Goal: Task Accomplishment & Management: Use online tool/utility

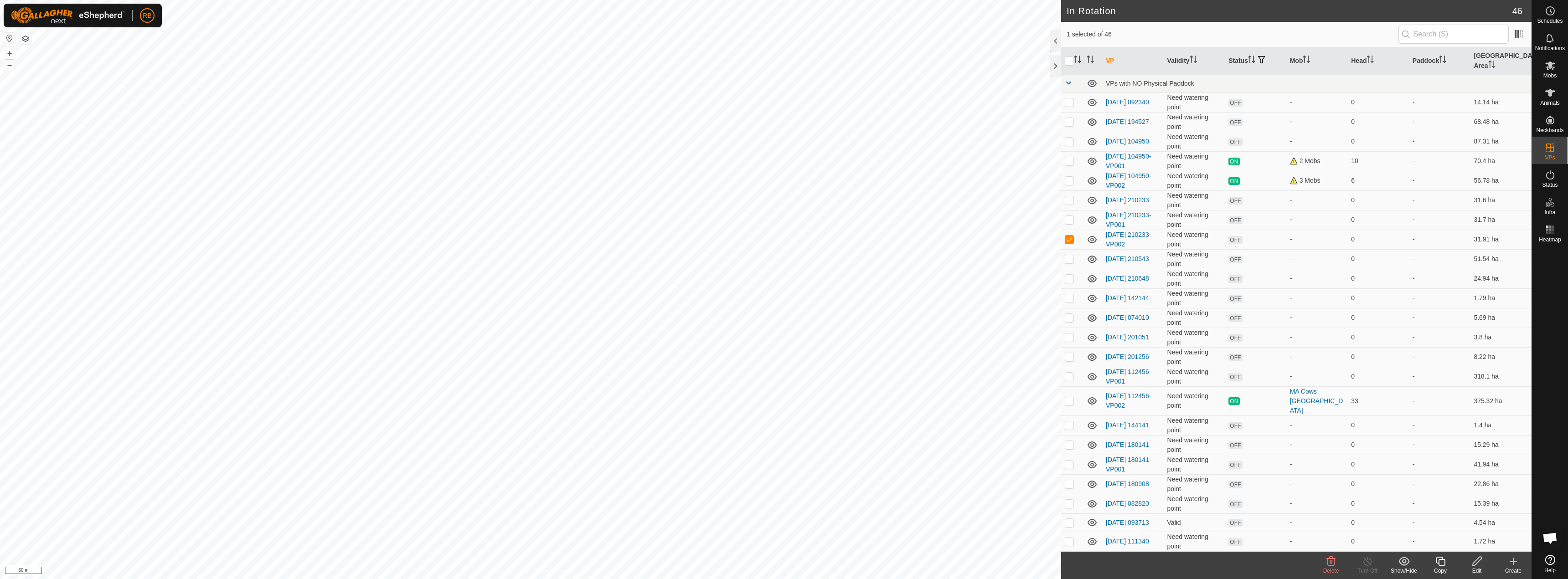
click at [1476, 570] on div "Edit" at bounding box center [1477, 570] width 37 height 8
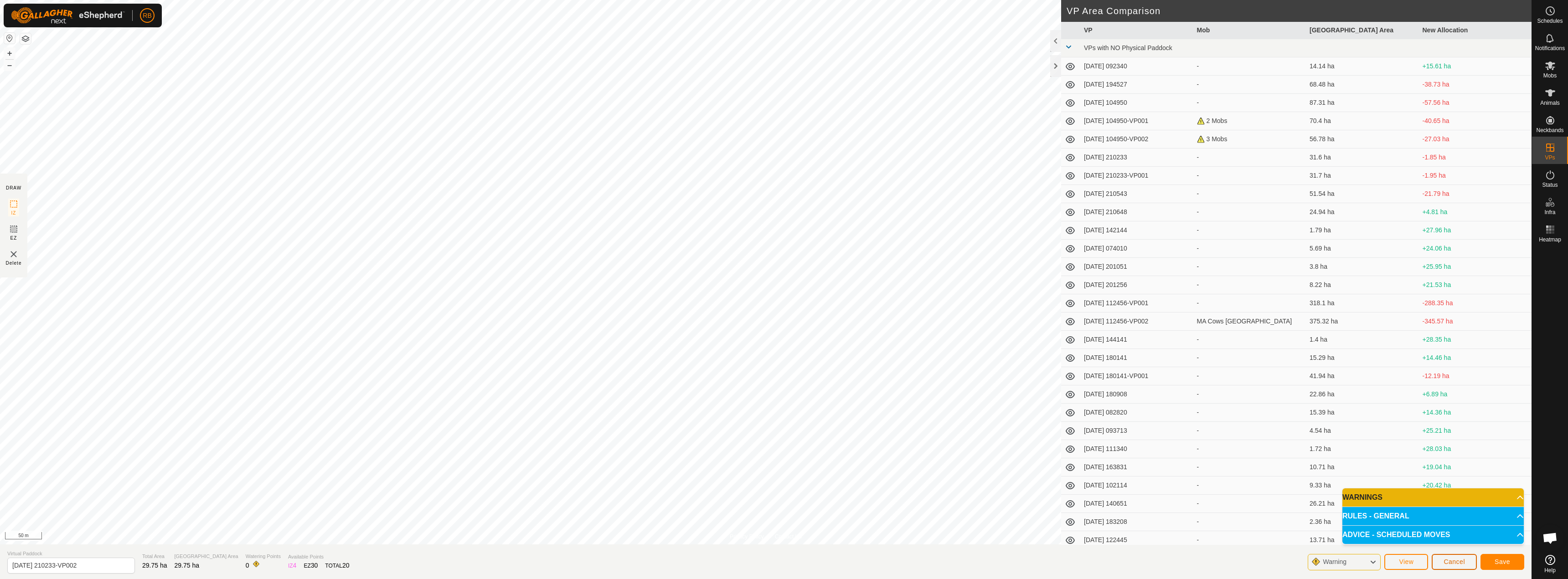
click at [1455, 561] on span "Cancel" at bounding box center [1454, 561] width 21 height 7
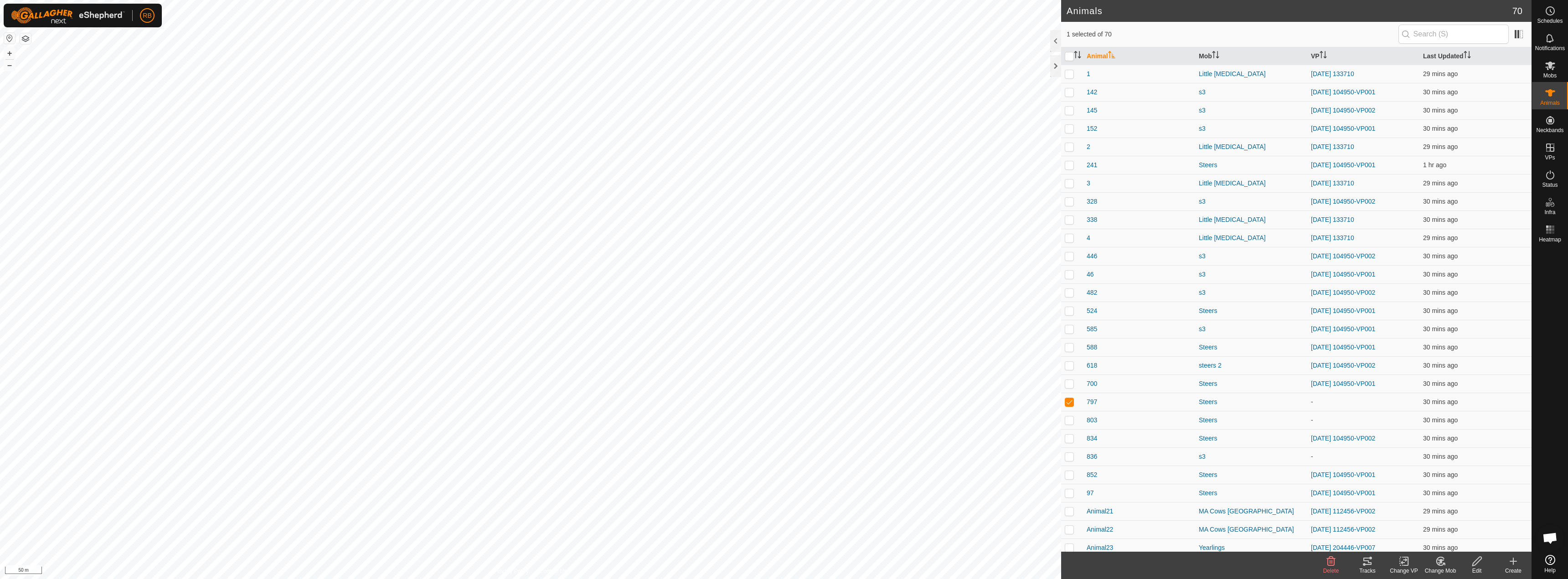
checkbox input "true"
drag, startPoint x: 1402, startPoint y: 569, endPoint x: 1404, endPoint y: 574, distance: 5.4
click at [1402, 569] on div "Change VP" at bounding box center [1404, 570] width 37 height 8
click at [1420, 521] on link "Choose VP..." at bounding box center [1431, 522] width 90 height 18
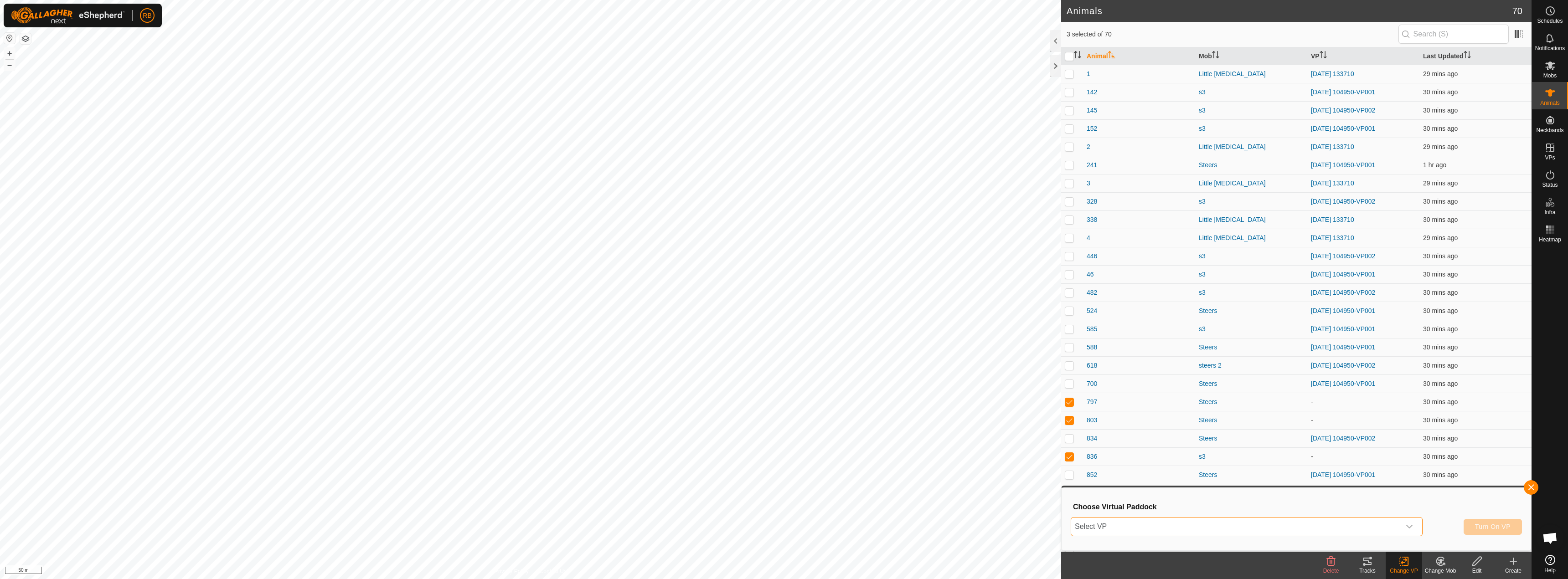
drag, startPoint x: 1370, startPoint y: 532, endPoint x: 1356, endPoint y: 532, distance: 14.0
click at [1368, 532] on span "Select VP" at bounding box center [1236, 527] width 329 height 18
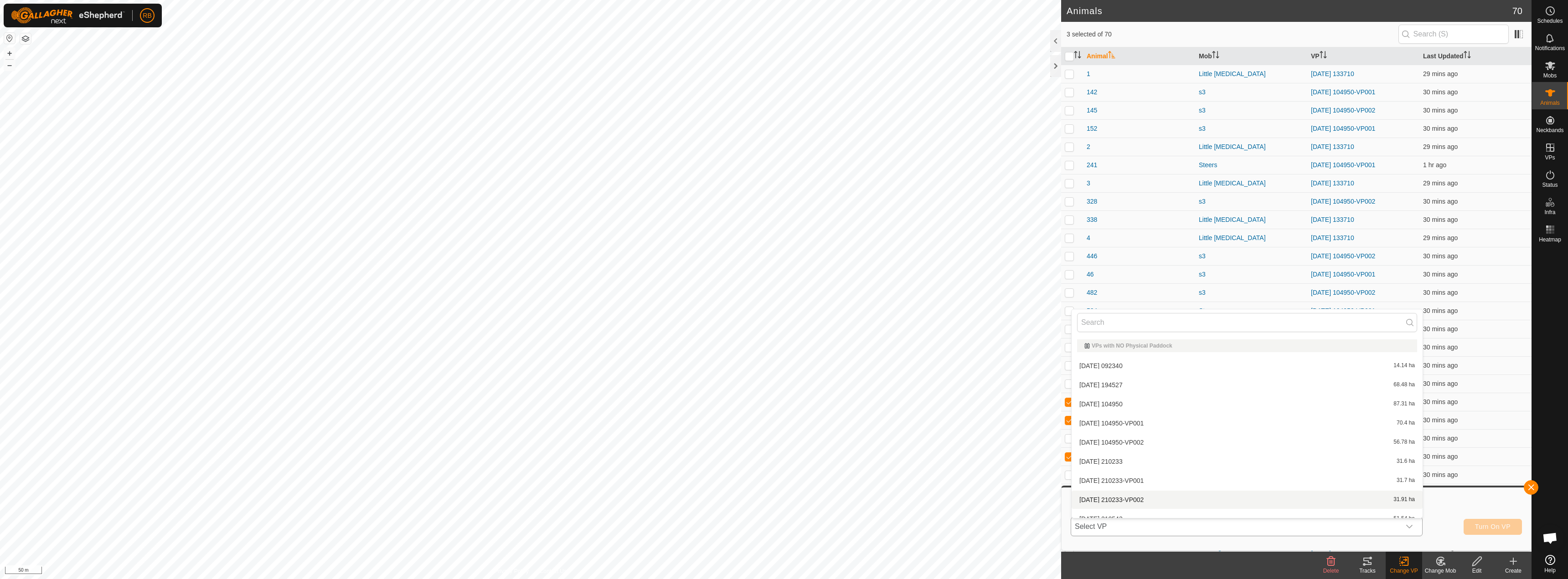
scroll to position [10, 0]
click at [1160, 487] on li "[DATE] 210233-VP002 31.91 ha" at bounding box center [1247, 490] width 351 height 18
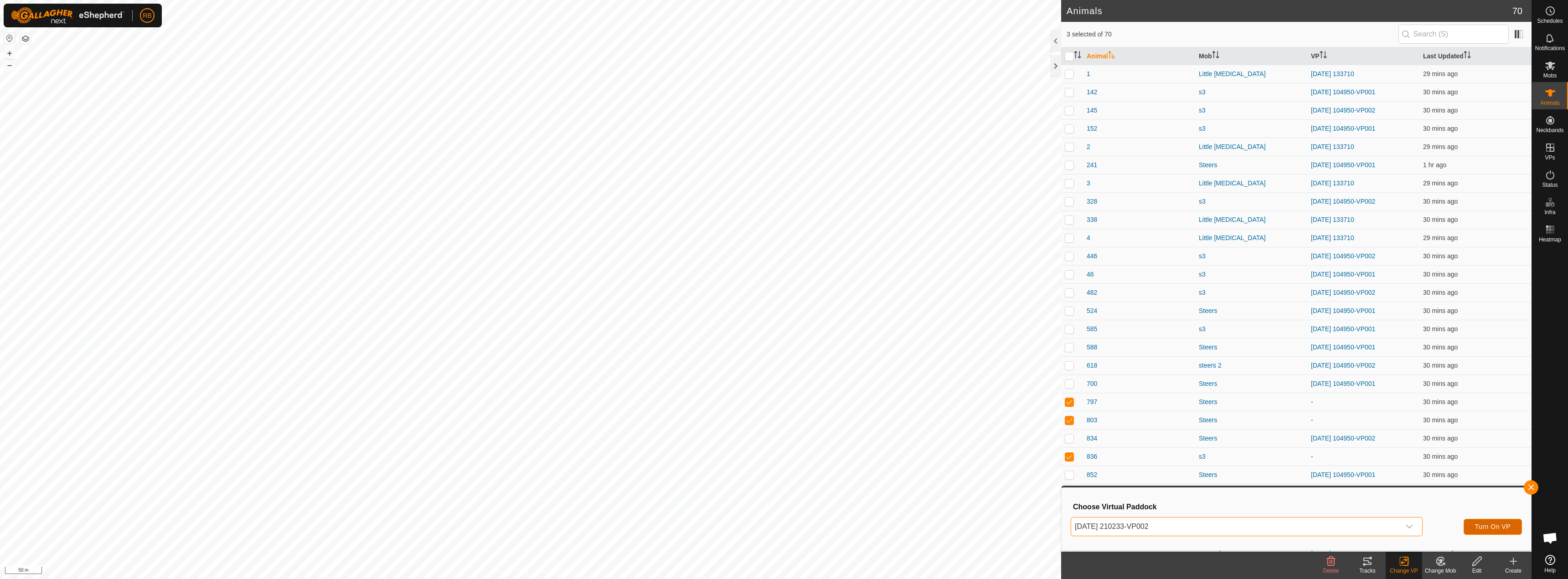
click at [1485, 521] on button "Turn On VP" at bounding box center [1493, 527] width 58 height 16
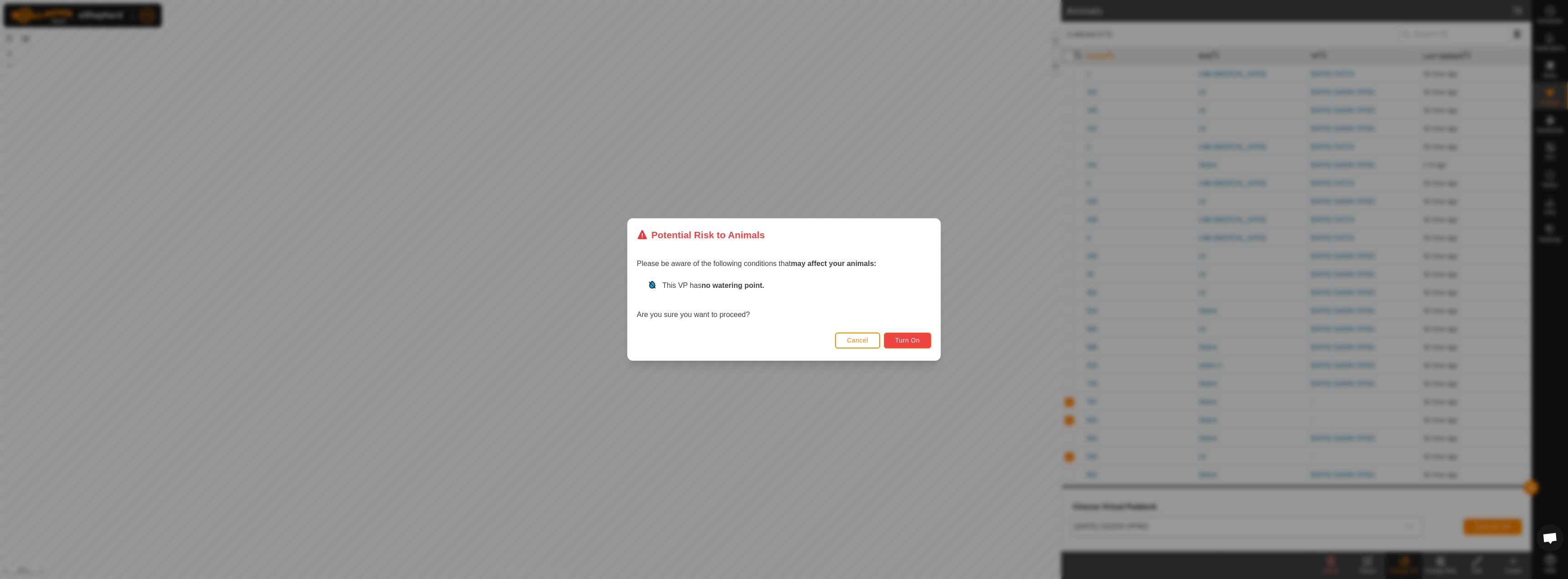
click at [915, 334] on button "Turn On" at bounding box center [908, 341] width 47 height 16
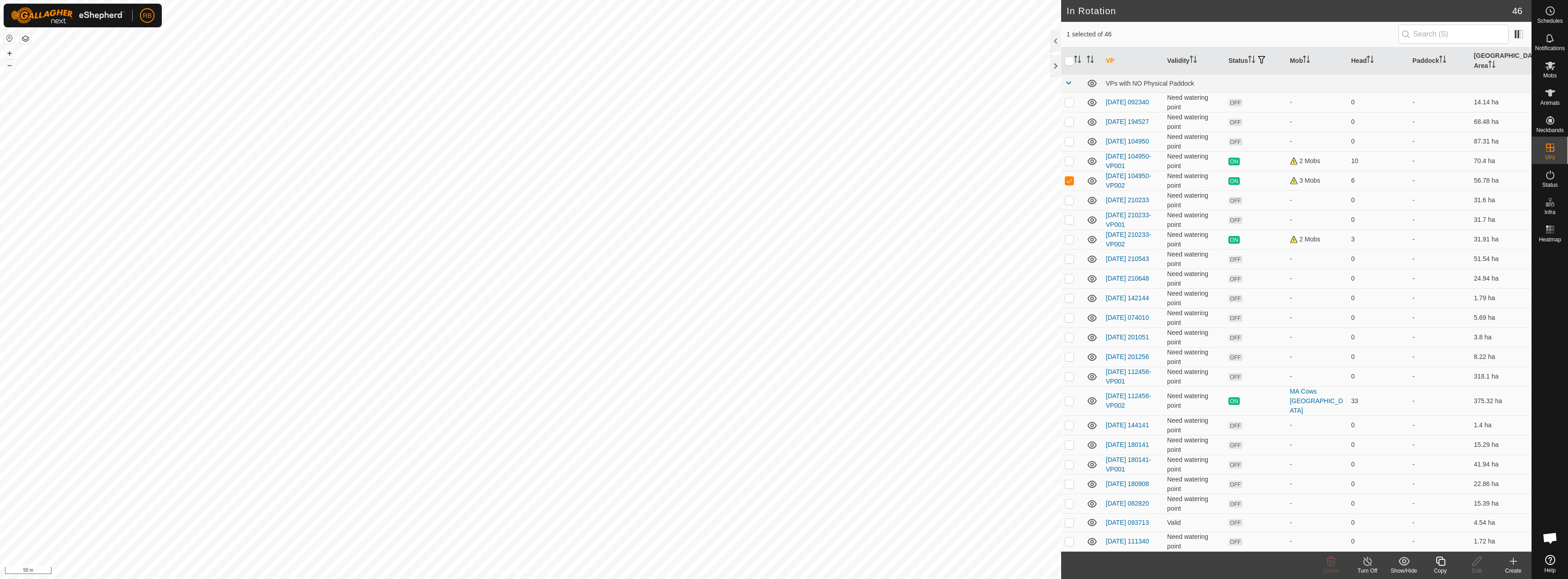
click at [1437, 563] on icon at bounding box center [1440, 561] width 9 height 9
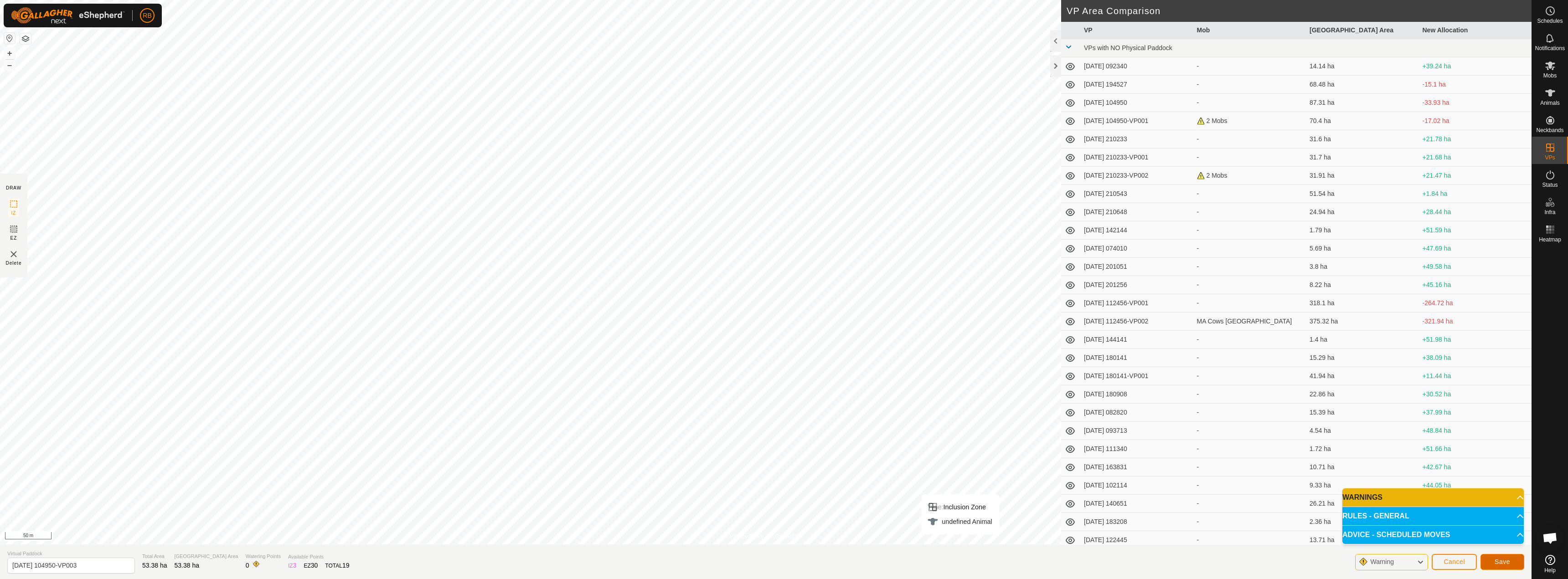
click at [1514, 563] on button "Save" at bounding box center [1502, 562] width 44 height 16
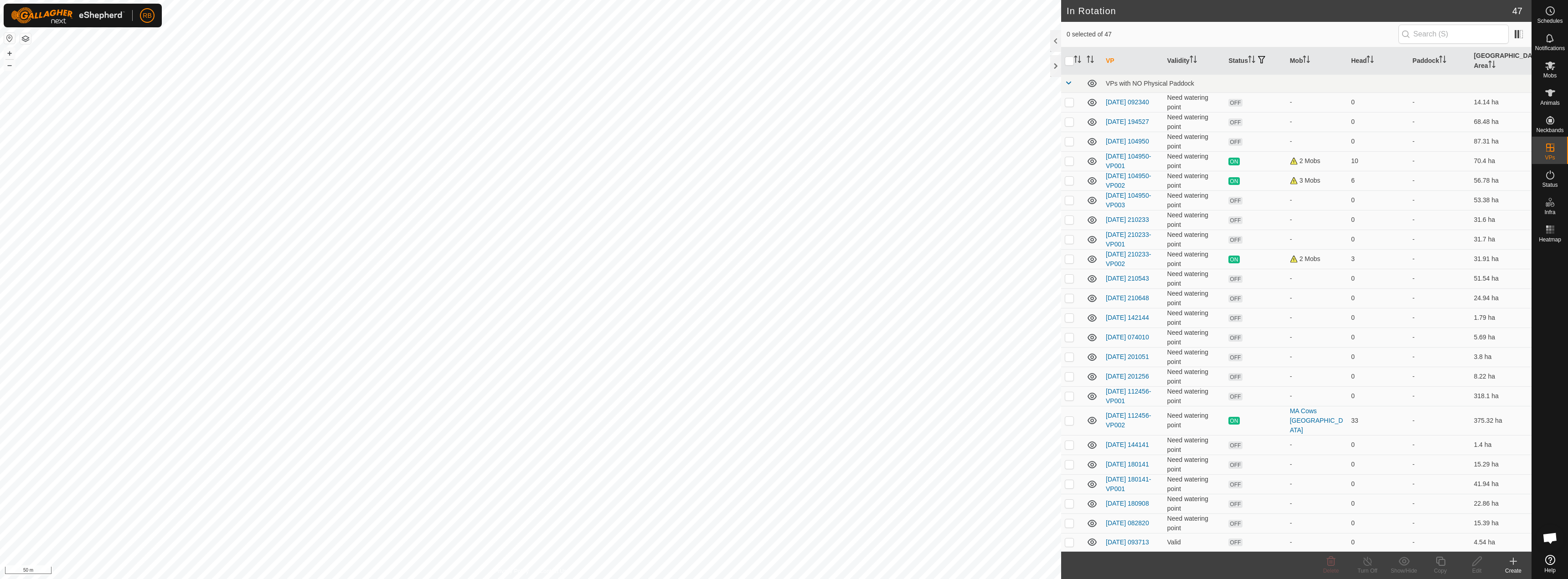
checkbox input "true"
checkbox input "false"
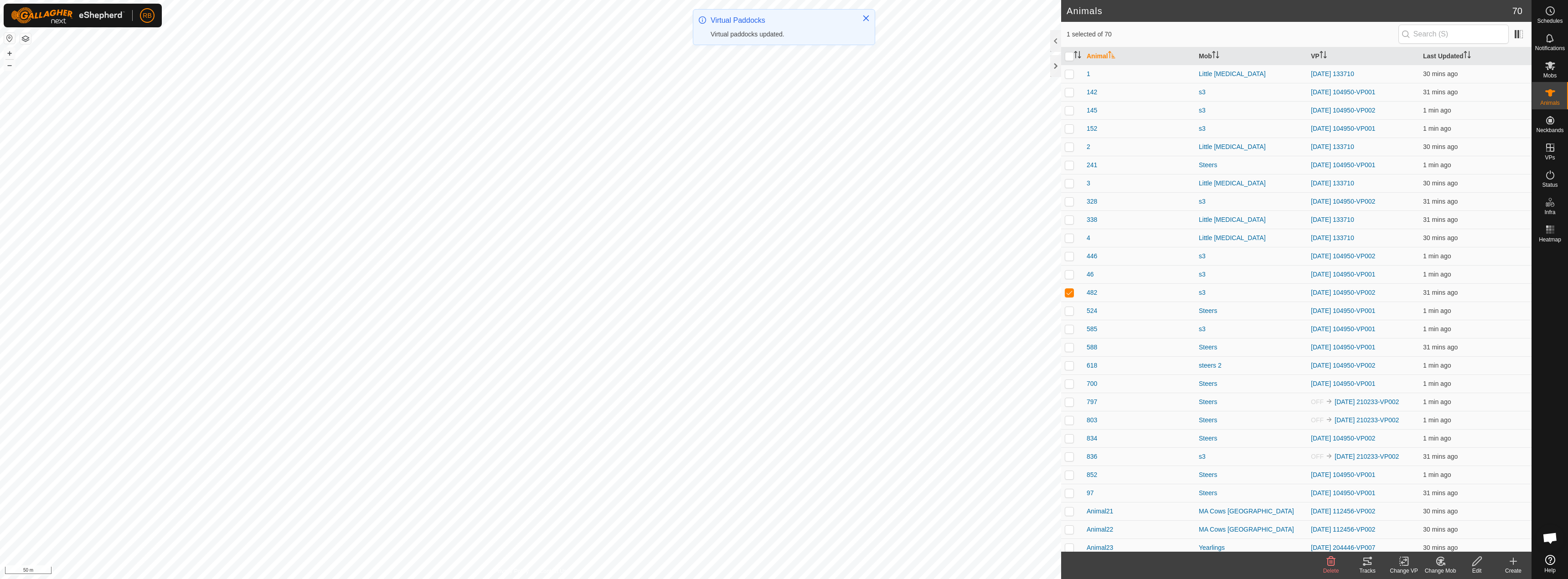
checkbox input "true"
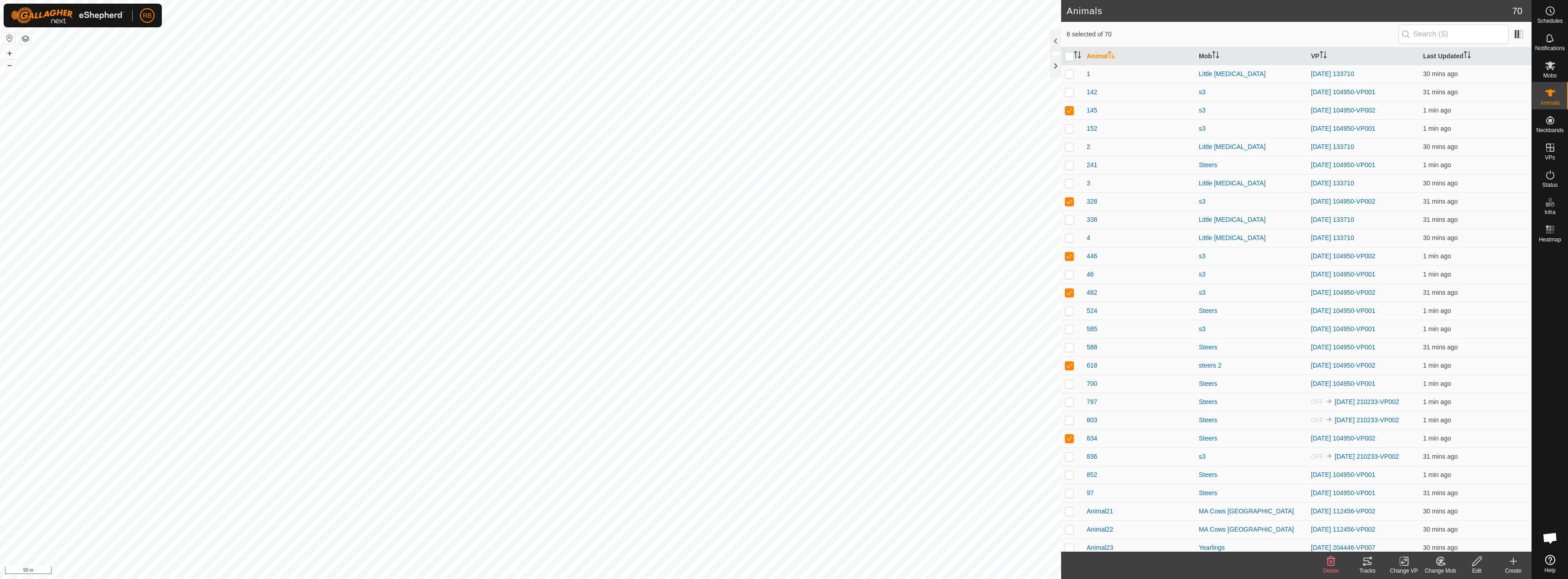
click at [1404, 566] on icon at bounding box center [1404, 561] width 12 height 11
click at [1422, 519] on link "Choose VP..." at bounding box center [1431, 522] width 90 height 18
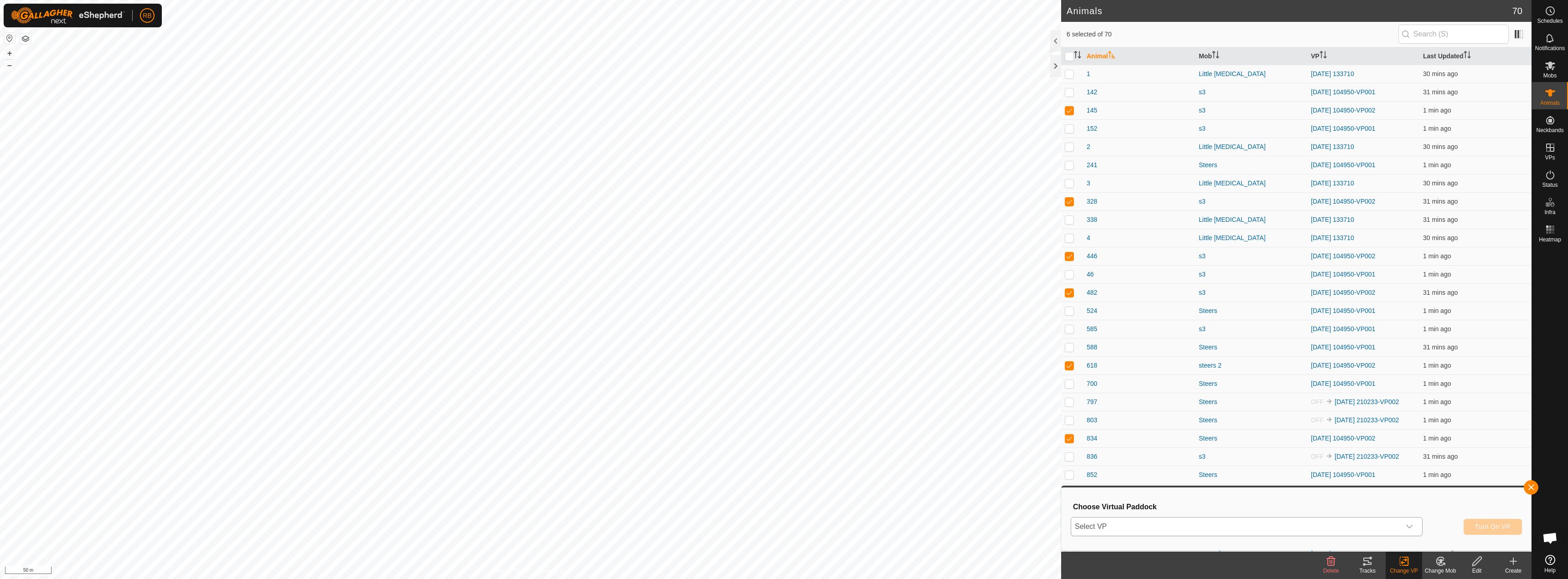
click at [1240, 525] on span "Select VP" at bounding box center [1236, 527] width 329 height 18
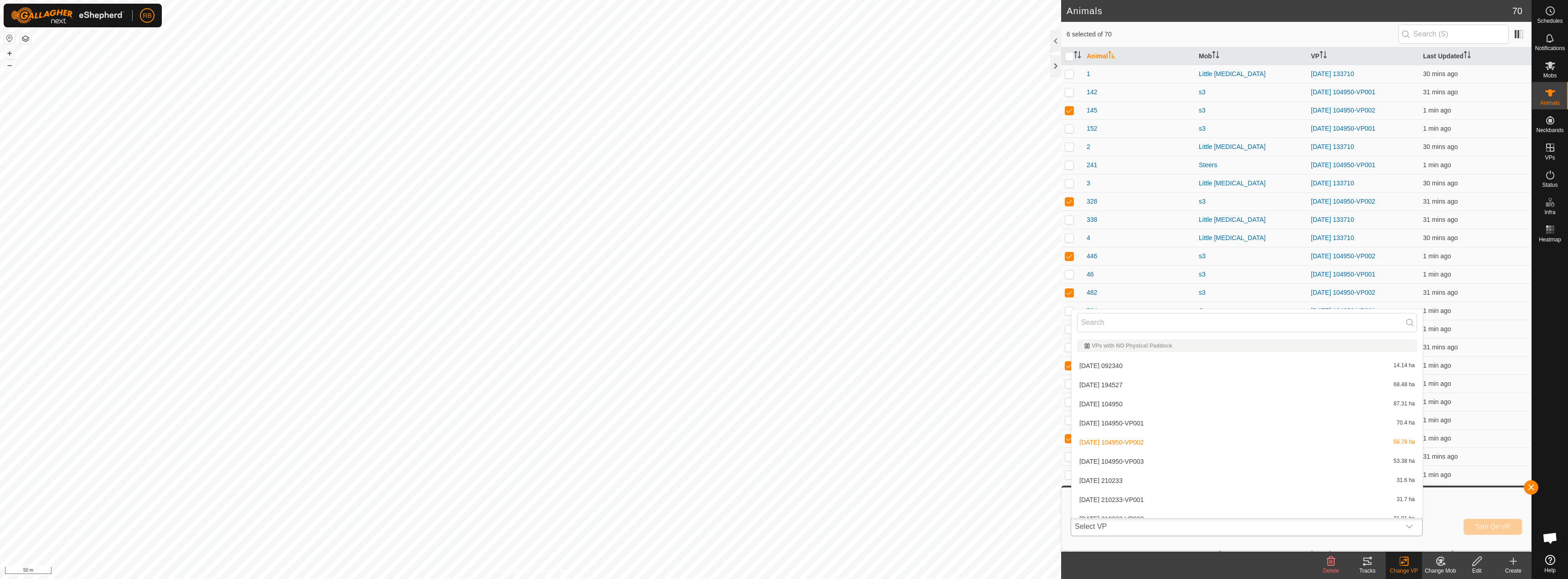
scroll to position [10, 0]
click at [1155, 454] on li "[DATE] 104950-VP003 53.38 ha" at bounding box center [1247, 451] width 351 height 18
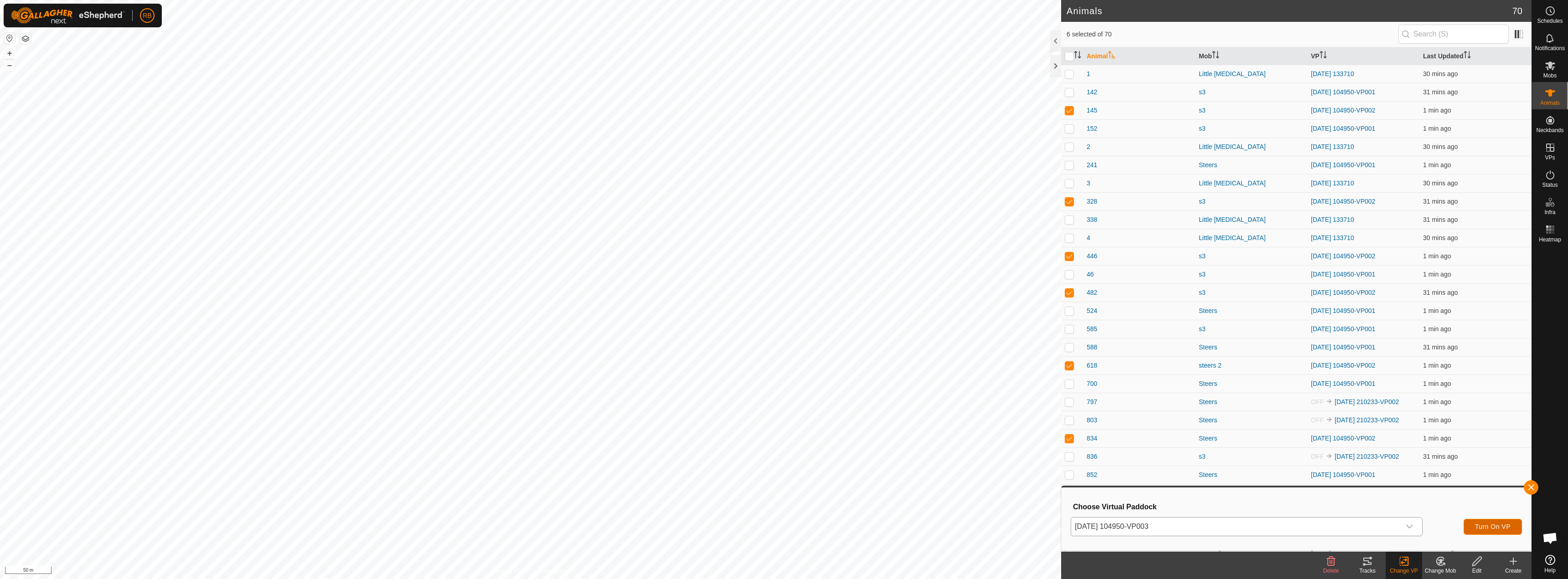
click at [1504, 529] on span "Turn On VP" at bounding box center [1493, 527] width 35 height 7
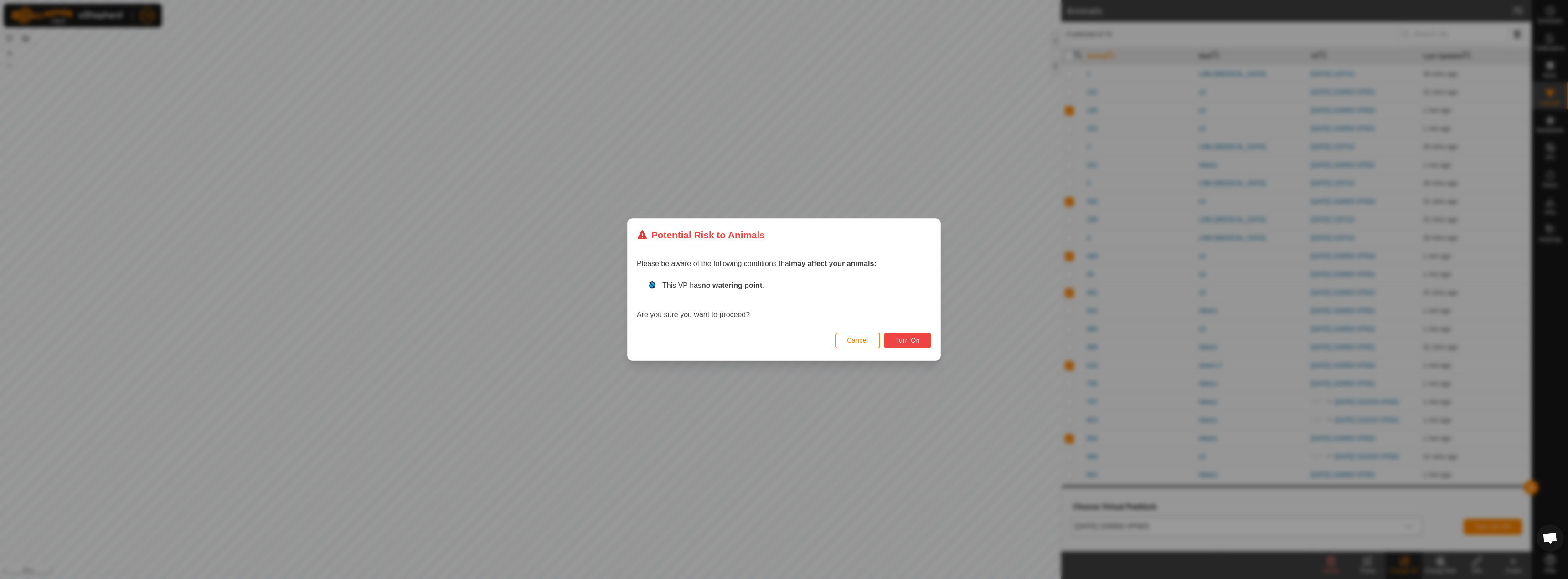
click at [914, 340] on span "Turn On" at bounding box center [908, 340] width 24 height 7
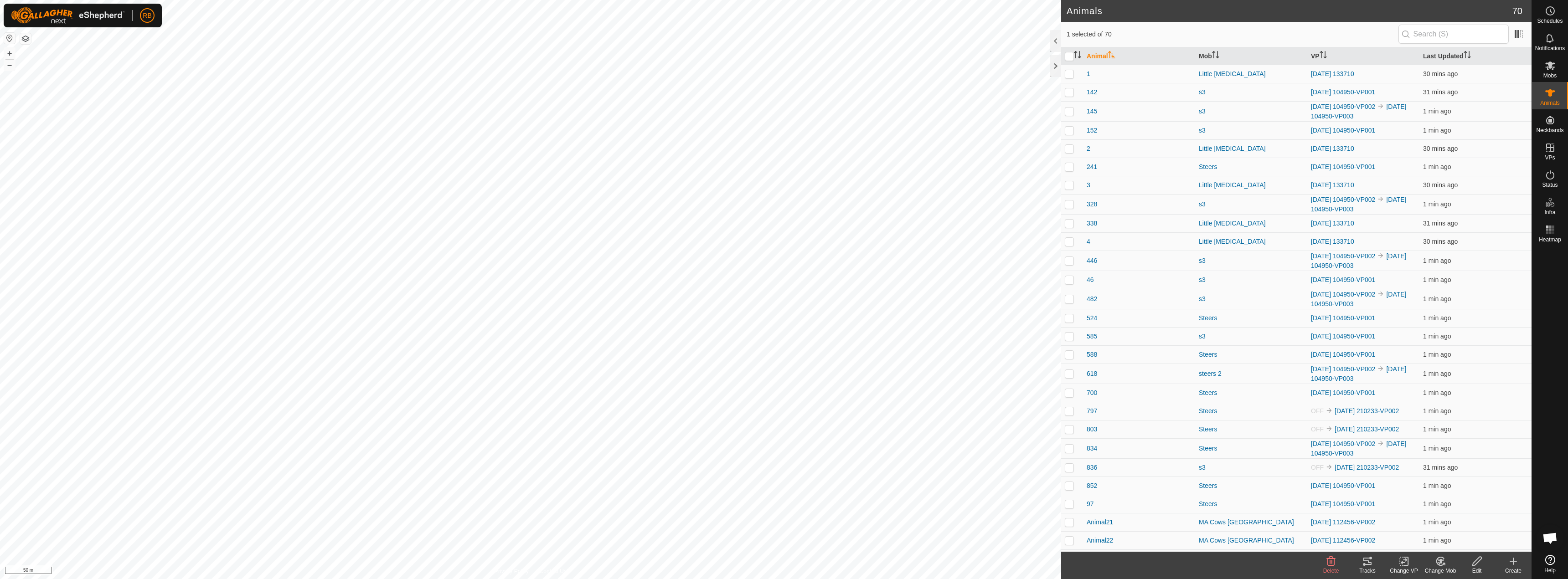
checkbox input "true"
click at [1366, 566] on icon at bounding box center [1368, 561] width 11 height 11
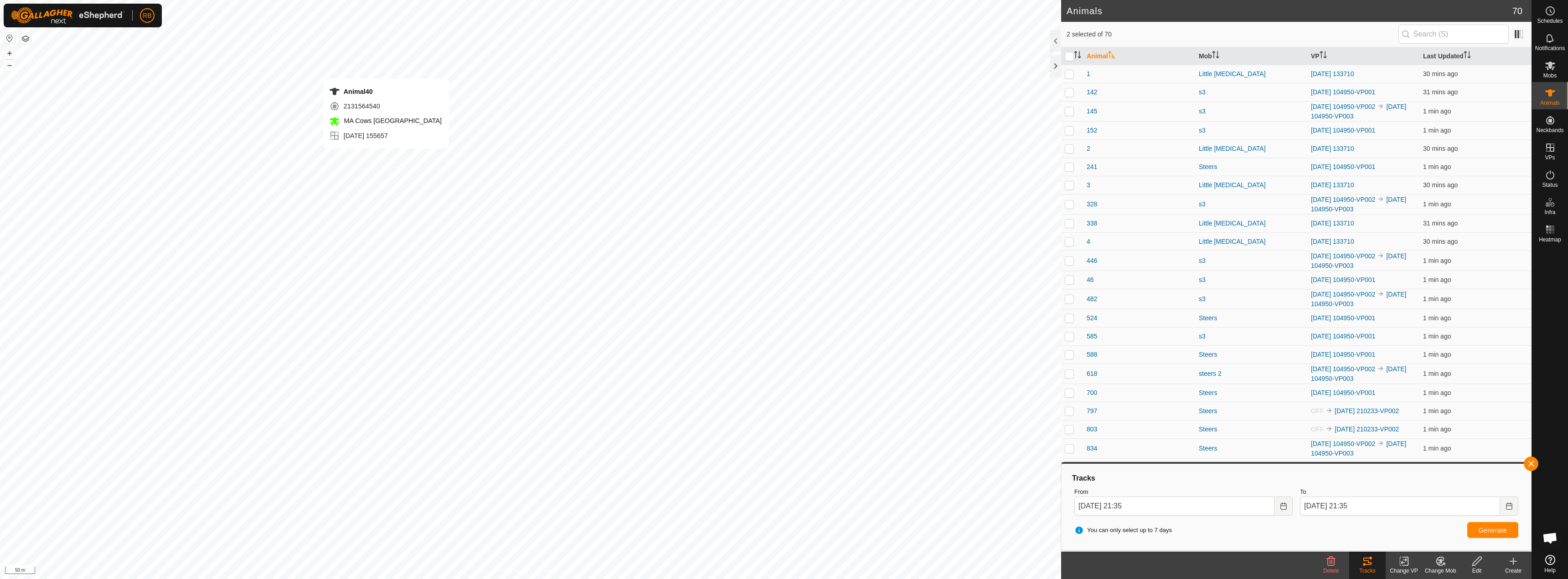
checkbox input "true"
checkbox input "false"
checkbox input "true"
click at [1537, 465] on button "button" at bounding box center [1531, 463] width 15 height 15
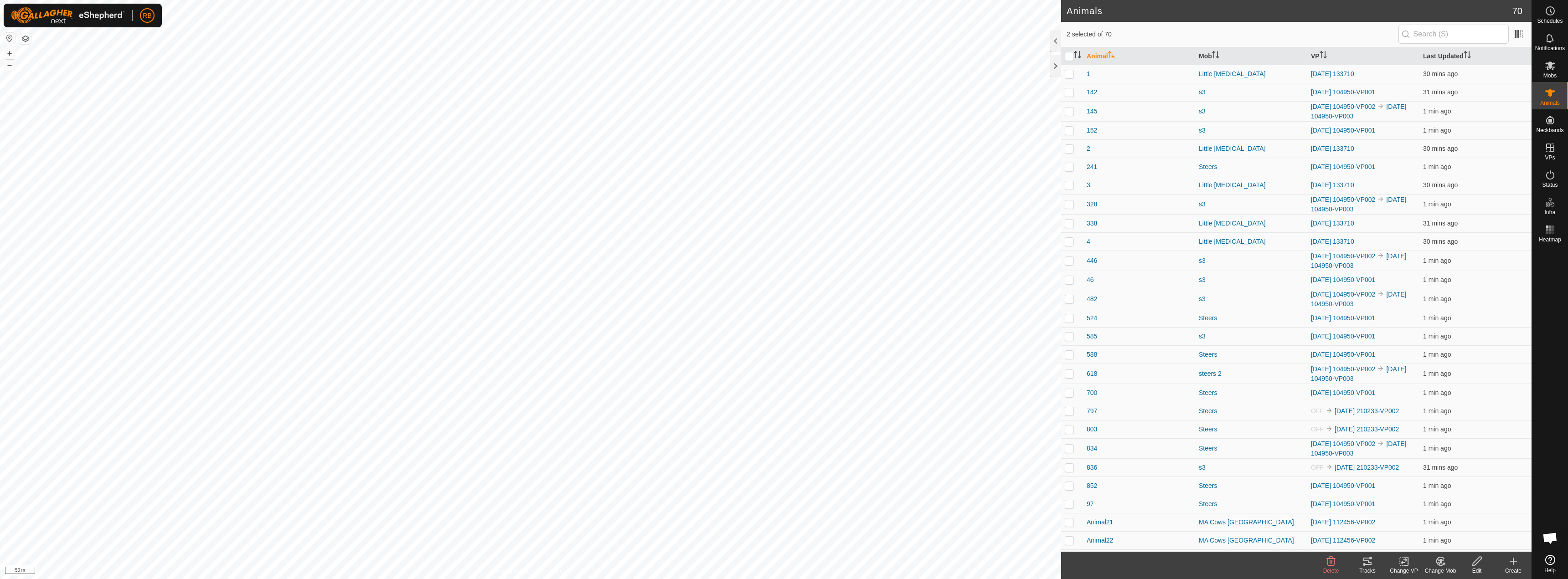
click at [1356, 561] on tracks-svg-icon at bounding box center [1368, 561] width 37 height 11
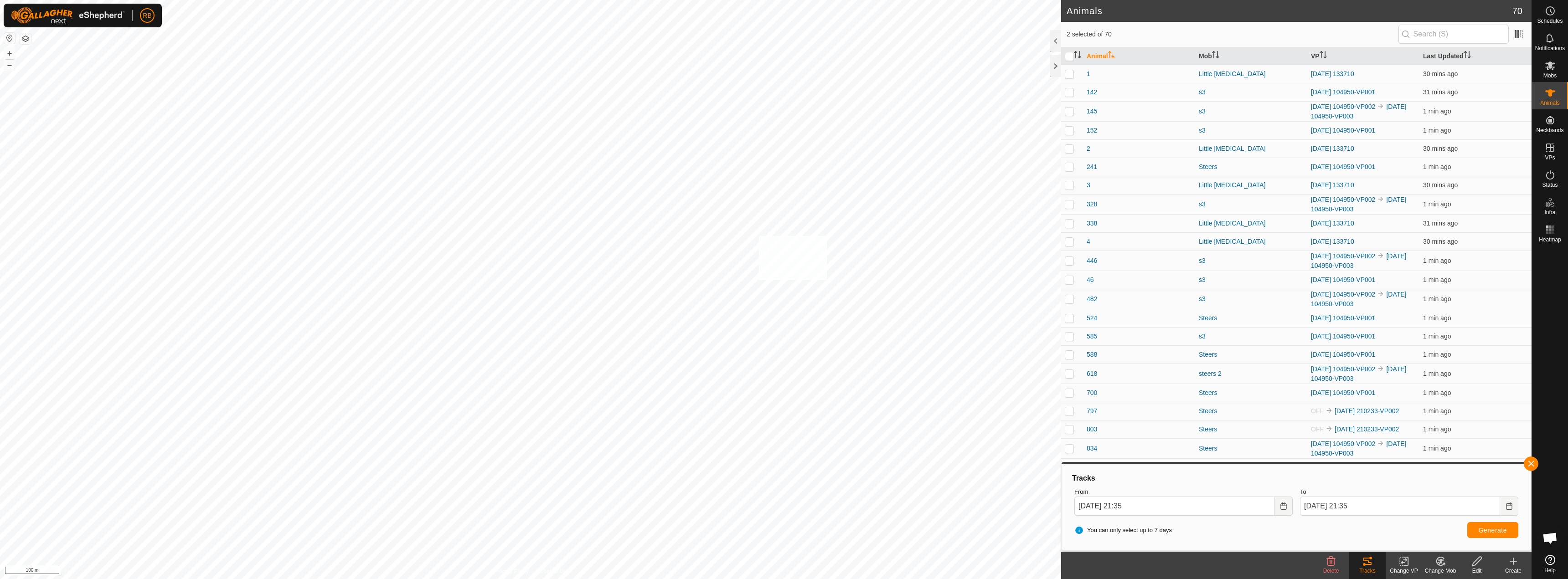
checkbox input "true"
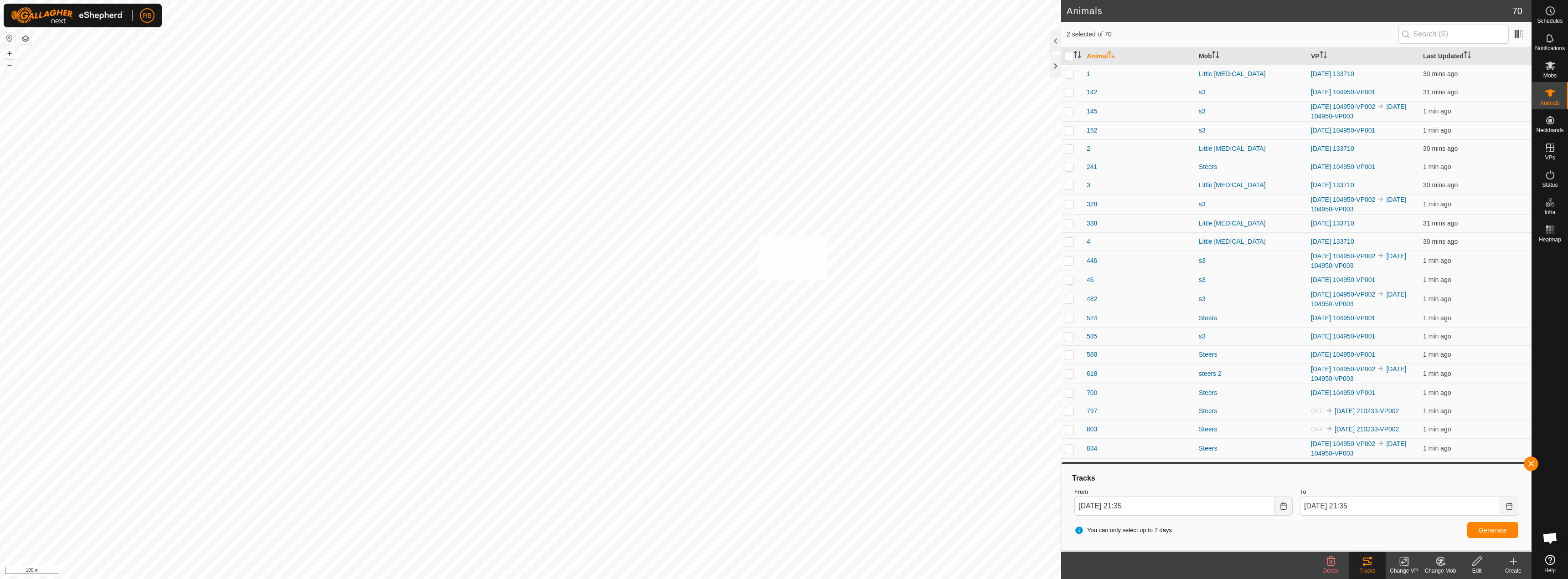
checkbox input "true"
click at [1363, 567] on div "Tracks" at bounding box center [1368, 570] width 37 height 8
click at [1529, 459] on button "button" at bounding box center [1531, 463] width 15 height 15
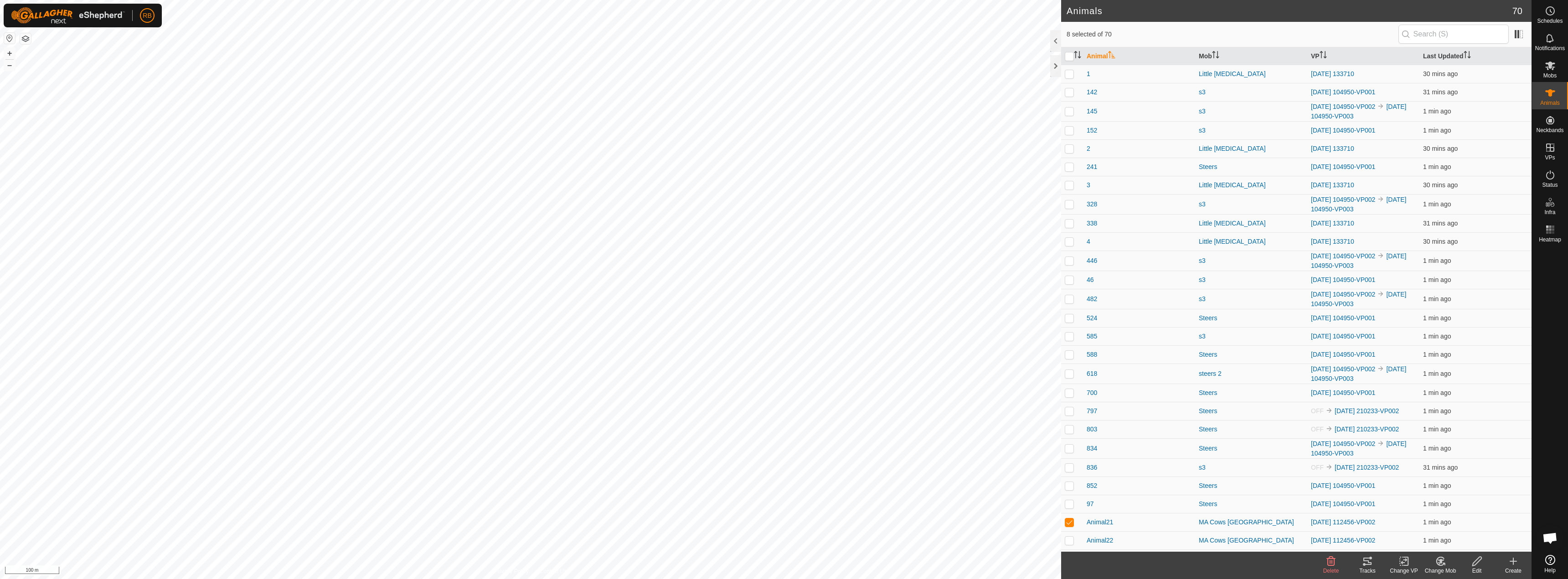
click at [1375, 564] on tracks-svg-icon at bounding box center [1368, 561] width 37 height 11
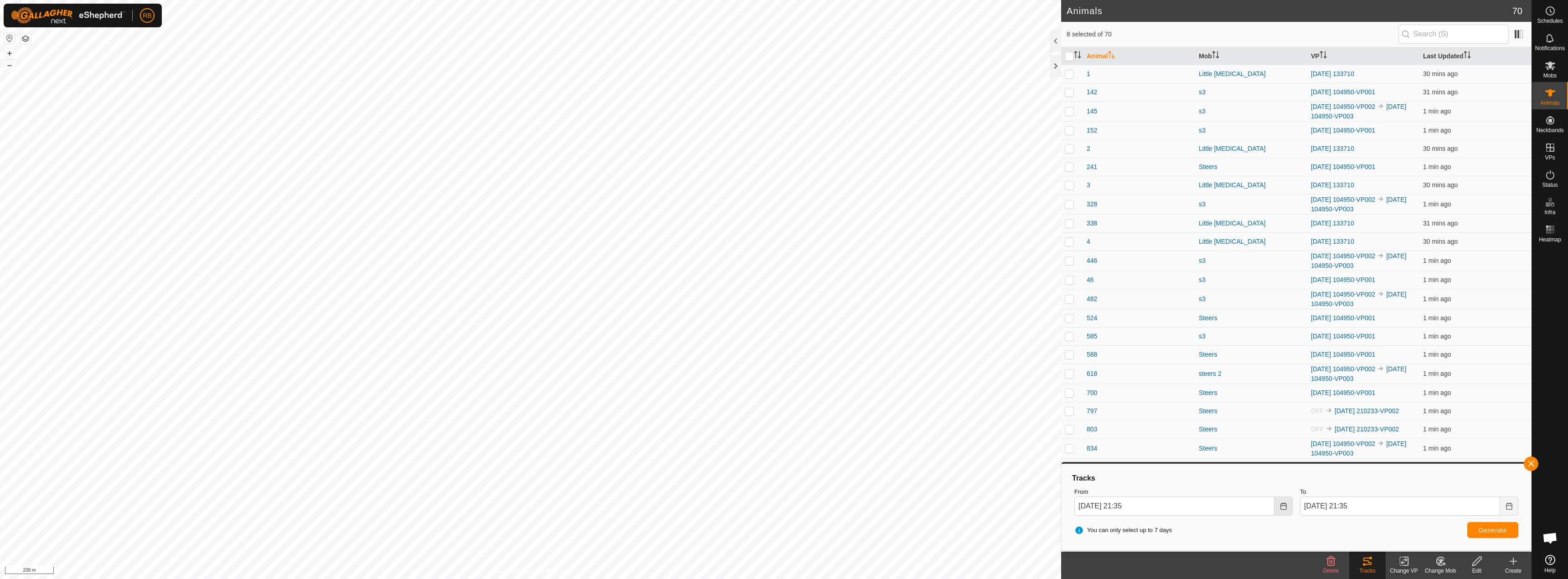
click at [1287, 509] on button "Choose Date" at bounding box center [1284, 505] width 18 height 19
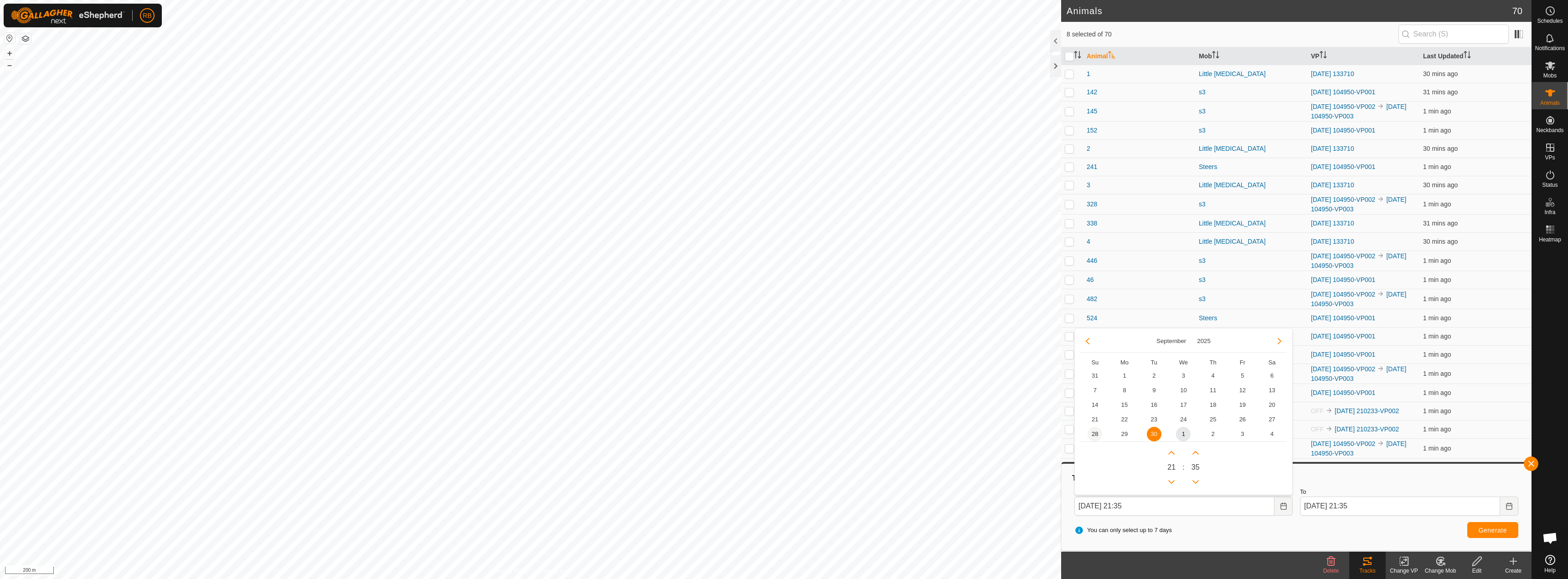
click at [1090, 432] on span "28" at bounding box center [1095, 434] width 15 height 15
type input "[DATE] 21:35"
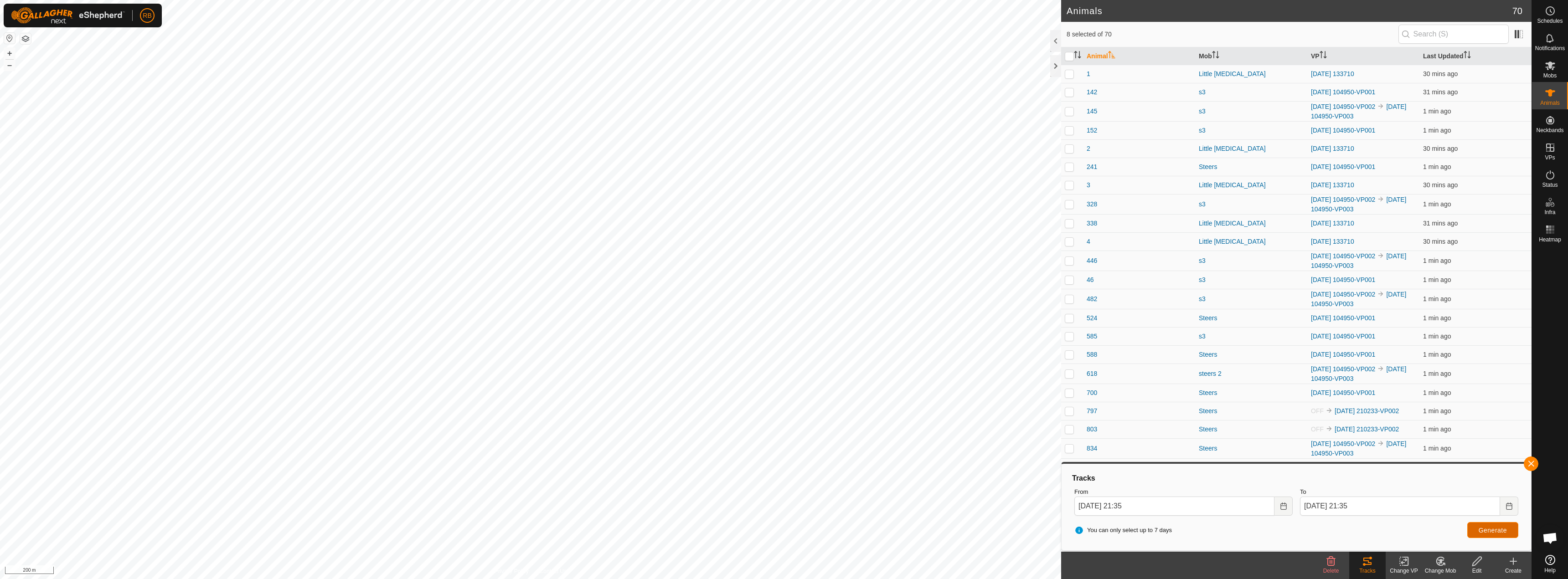
click at [1507, 527] on button "Generate" at bounding box center [1493, 530] width 51 height 16
checkbox input "true"
click at [1535, 466] on button "button" at bounding box center [1531, 463] width 15 height 15
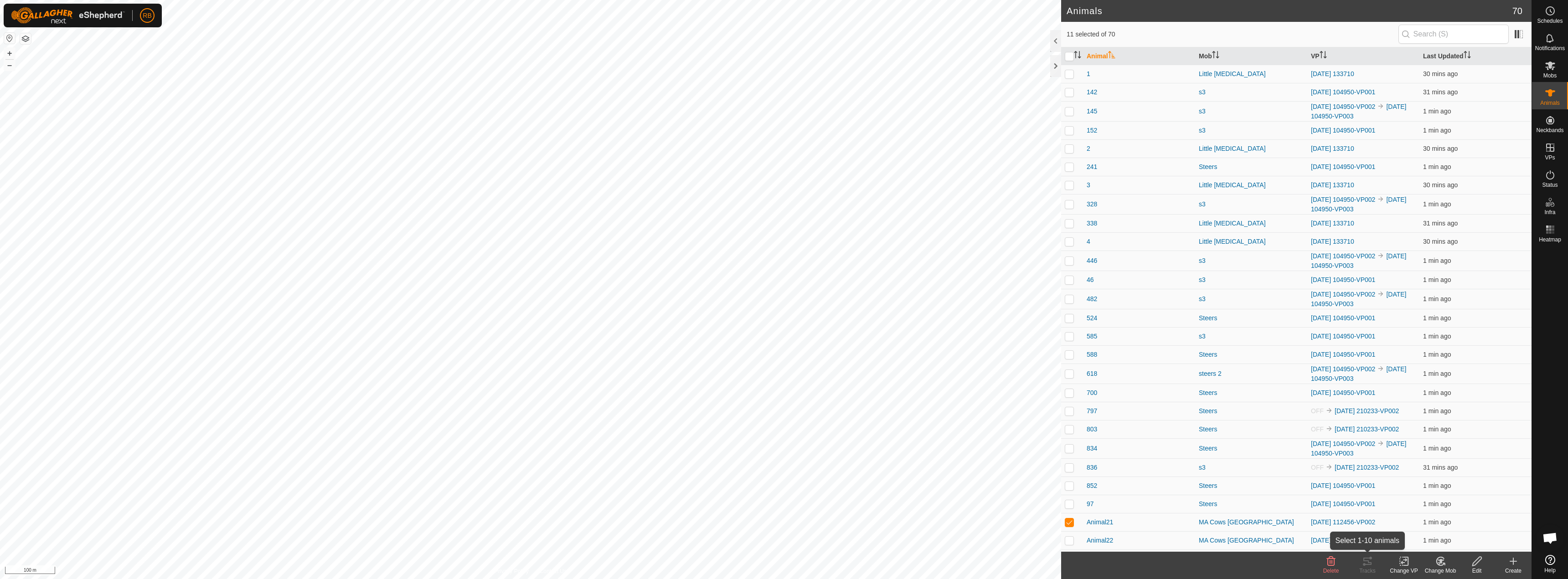
click at [1373, 563] on tracks-svg-icon at bounding box center [1368, 561] width 37 height 11
checkbox input "true"
click at [1360, 563] on tracks-svg-icon at bounding box center [1368, 561] width 37 height 11
